Goal: Transaction & Acquisition: Subscribe to service/newsletter

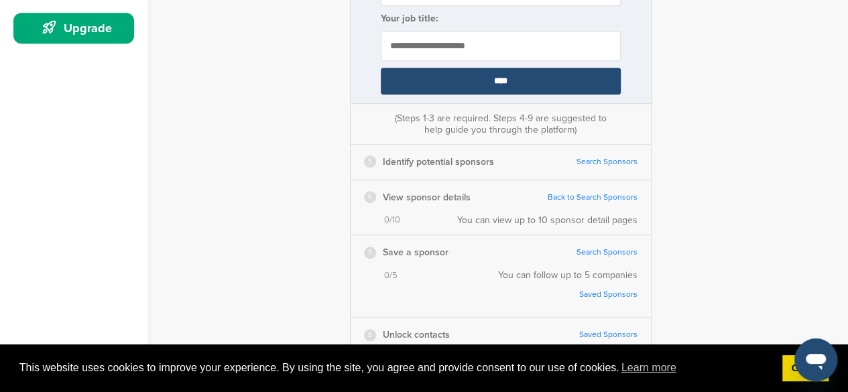
click at [458, 56] on input "text" at bounding box center [501, 46] width 240 height 30
click at [462, 36] on input "text" at bounding box center [501, 46] width 240 height 30
type input "**********"
click at [493, 76] on input "****" at bounding box center [501, 81] width 240 height 27
click at [489, 79] on input "****" at bounding box center [501, 81] width 240 height 27
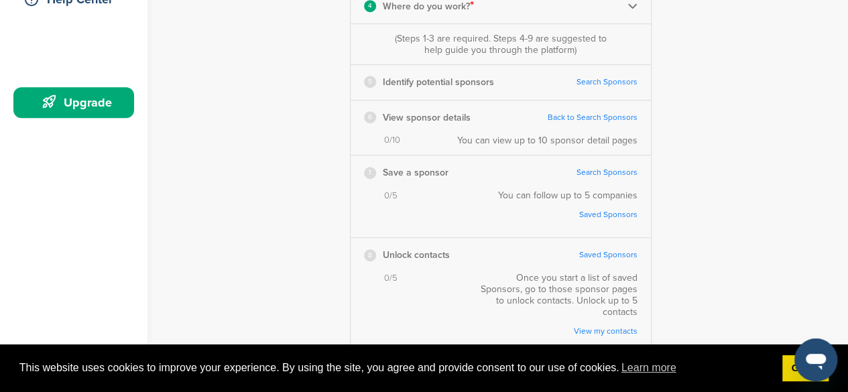
scroll to position [326, 0]
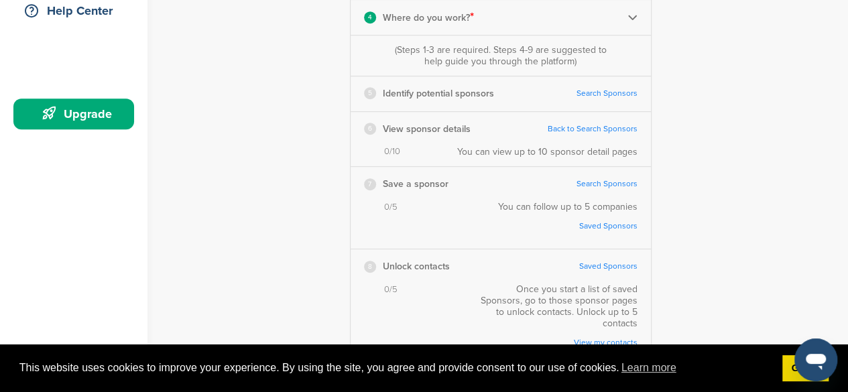
click at [596, 91] on link "Search Sponsors" at bounding box center [606, 93] width 61 height 10
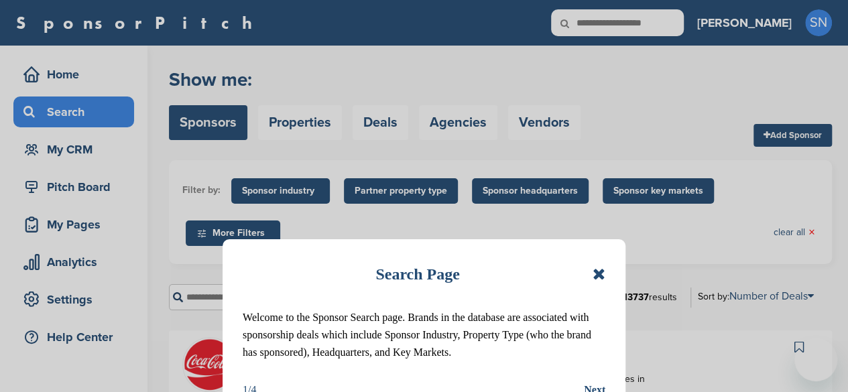
click at [595, 275] on icon at bounding box center [598, 274] width 13 height 16
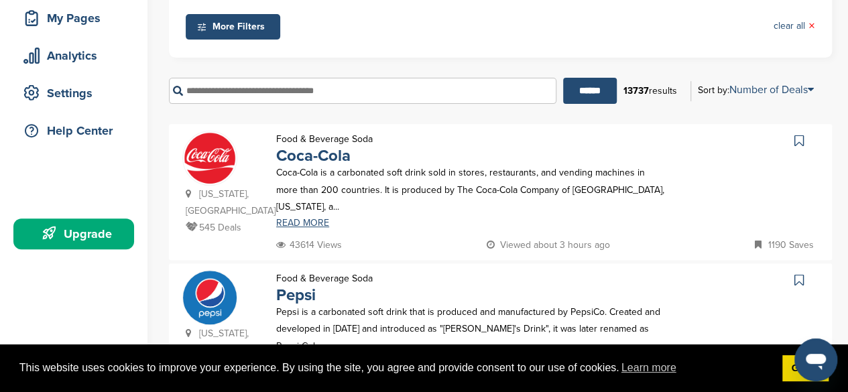
scroll to position [219, 0]
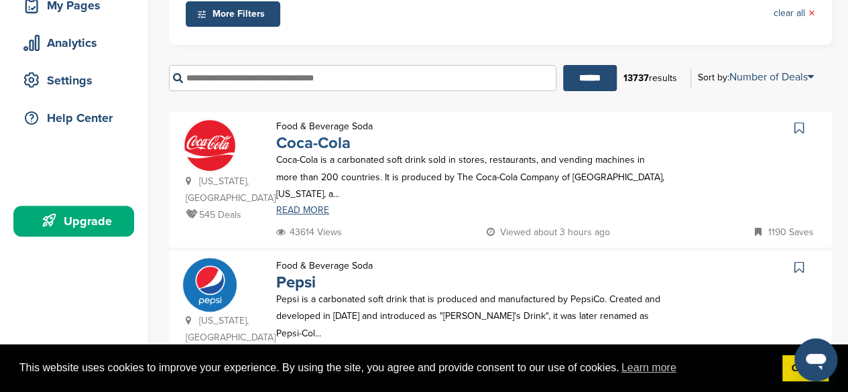
click at [316, 141] on link "Coca-Cola" at bounding box center [313, 142] width 74 height 19
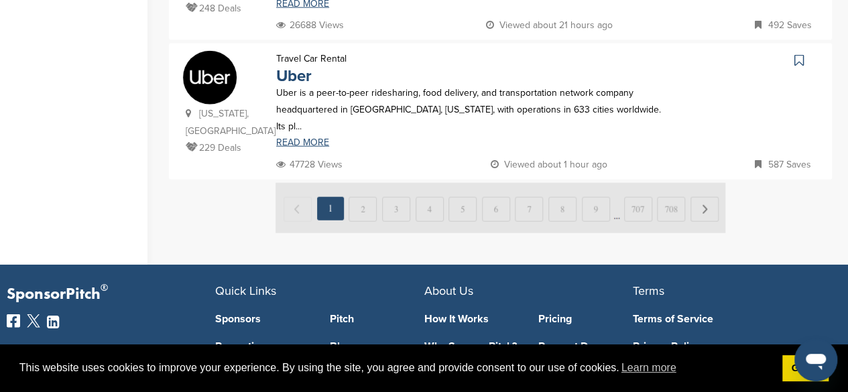
scroll to position [1541, 0]
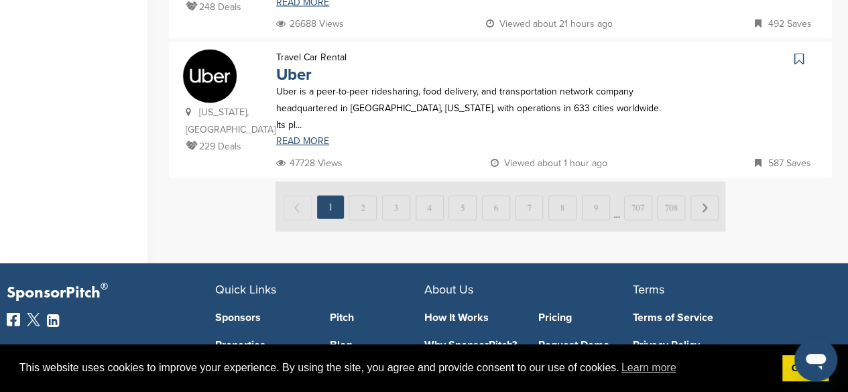
click at [373, 182] on img at bounding box center [500, 207] width 450 height 50
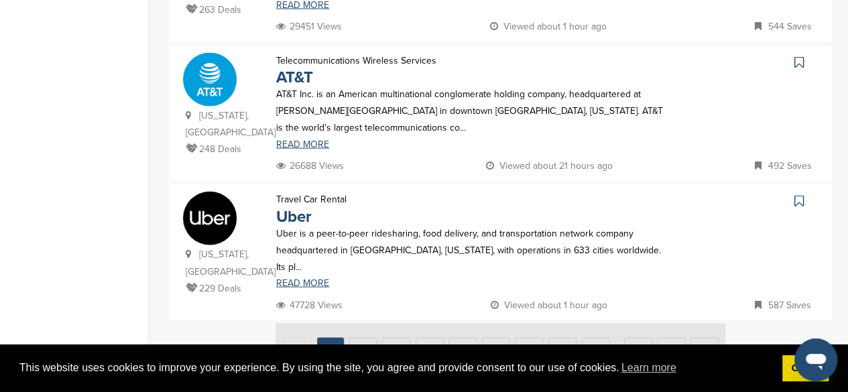
scroll to position [1511, 0]
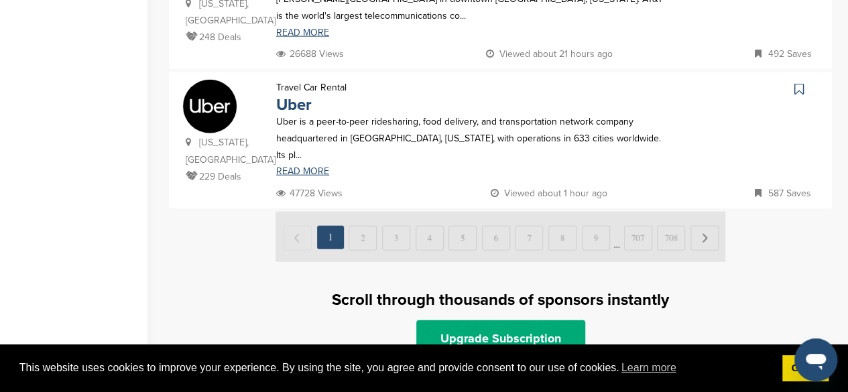
click at [362, 212] on img at bounding box center [500, 237] width 450 height 50
click at [511, 288] on div "Scroll through thousands of sponsors instantly Upgrade Subscription" at bounding box center [500, 322] width 663 height 68
click at [517, 320] on link "Upgrade Subscription" at bounding box center [500, 338] width 169 height 36
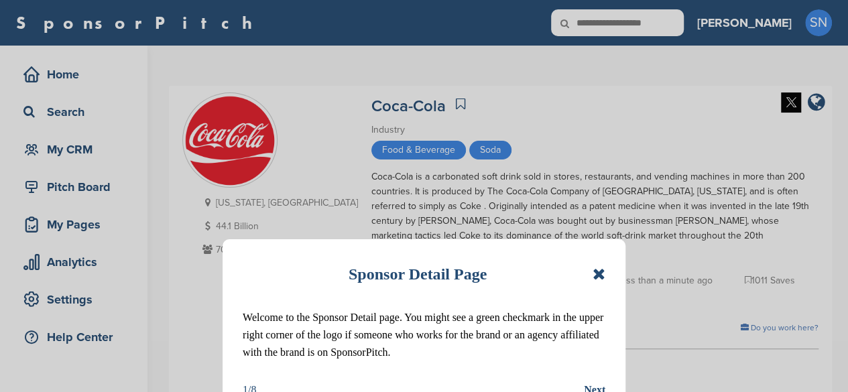
click at [602, 270] on icon at bounding box center [598, 274] width 13 height 16
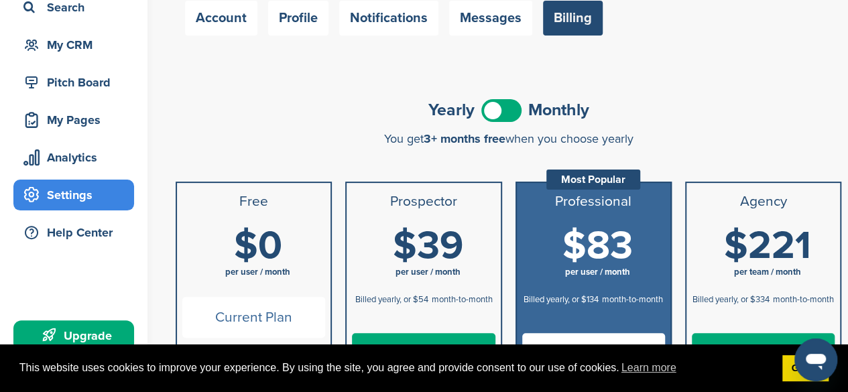
click at [275, 210] on li "Free" at bounding box center [253, 202] width 153 height 38
